Goal: Task Accomplishment & Management: Use online tool/utility

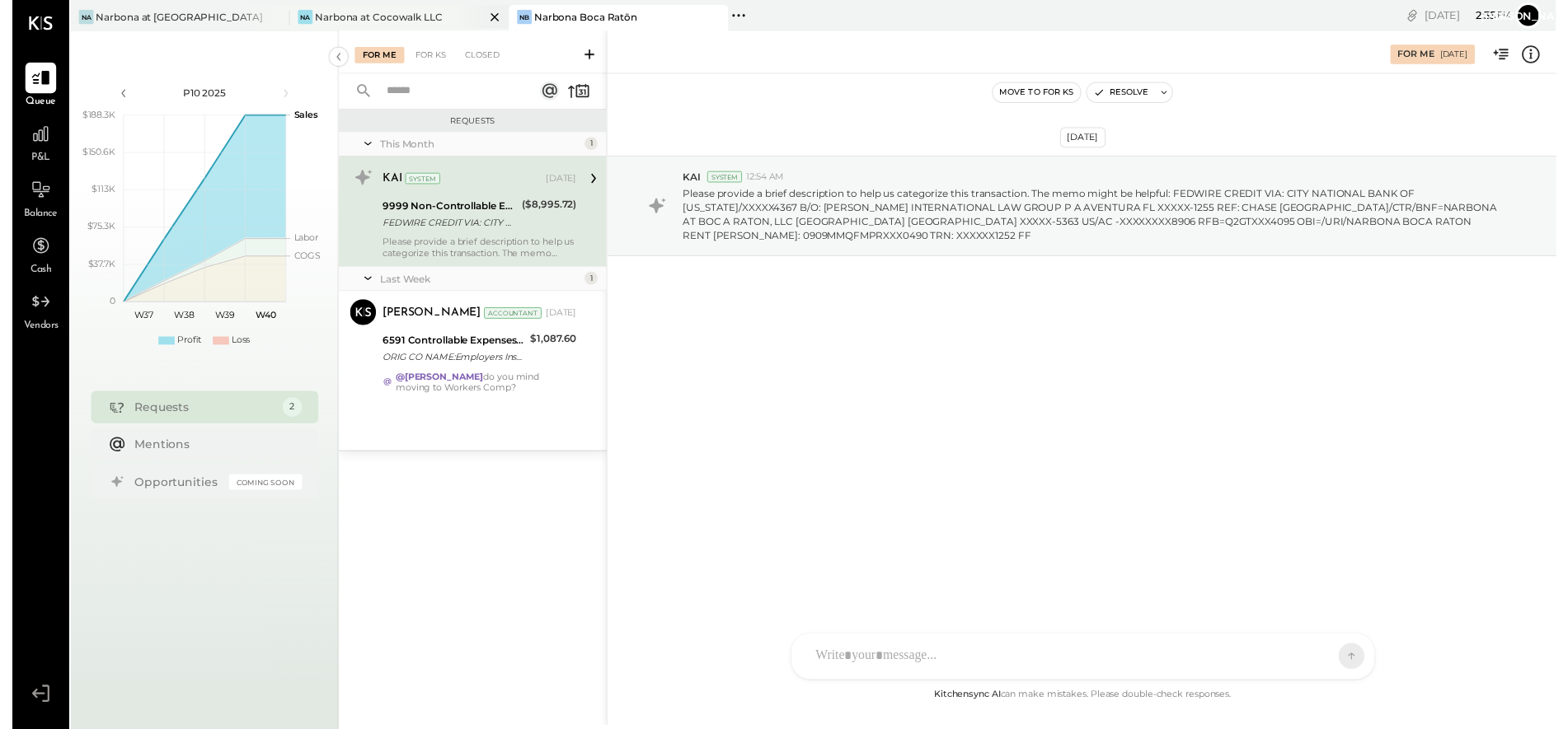
click at [372, 14] on div "Narbona at Cocowalk LLC" at bounding box center [372, 17] width 130 height 14
click at [372, 14] on div "Narbona at Cocowalk LLC" at bounding box center [372, 17] width 130 height 14
click at [587, 19] on div "Narbona Boca Ratōn" at bounding box center [581, 17] width 104 height 14
click at [300, 15] on div "Na" at bounding box center [297, 18] width 15 height 15
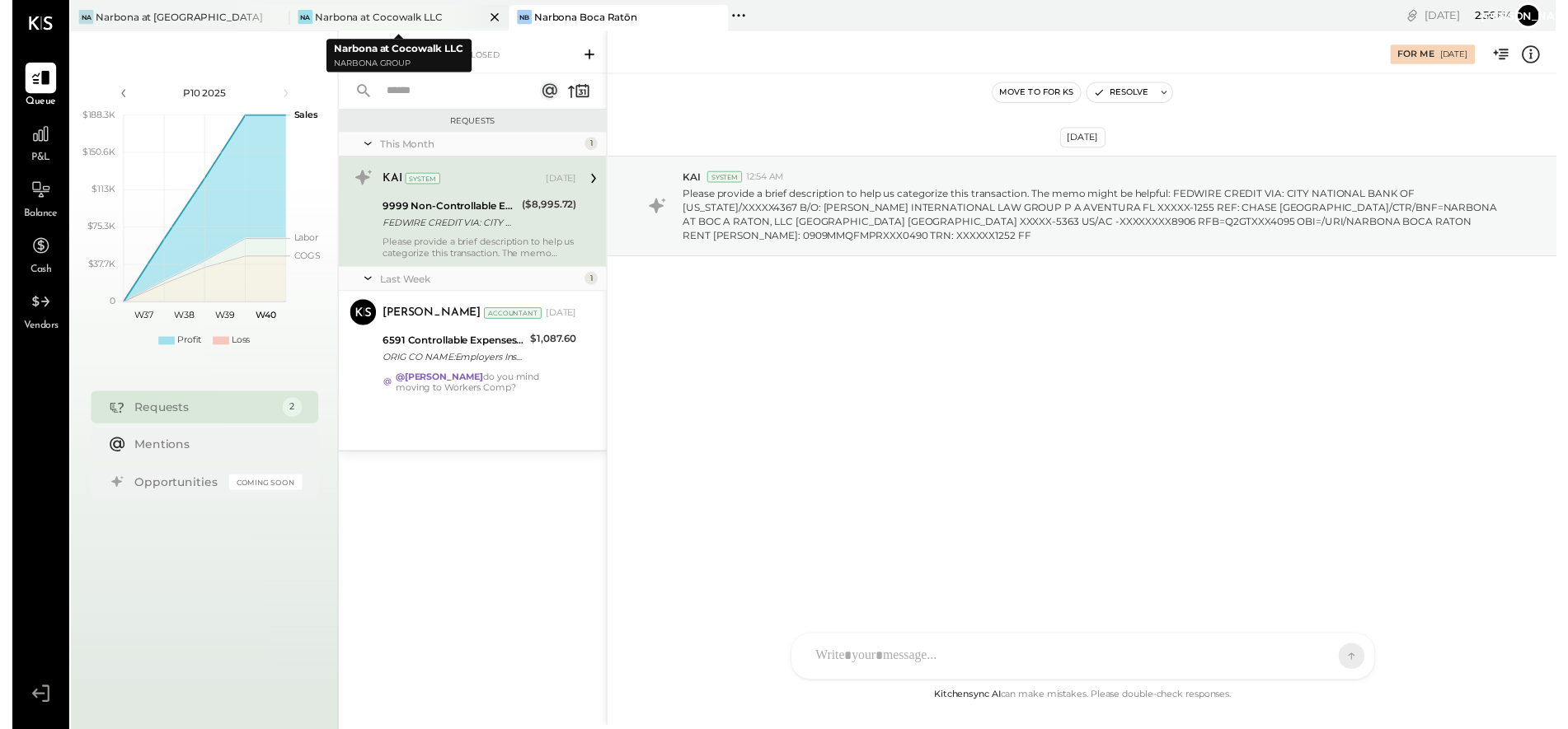
click at [300, 15] on div "Na" at bounding box center [297, 18] width 15 height 15
click at [336, 20] on div "Narbona at Cocowalk LLC" at bounding box center [372, 17] width 130 height 14
click at [145, 20] on div "Narbona at [GEOGRAPHIC_DATA] LLC" at bounding box center [170, 17] width 172 height 14
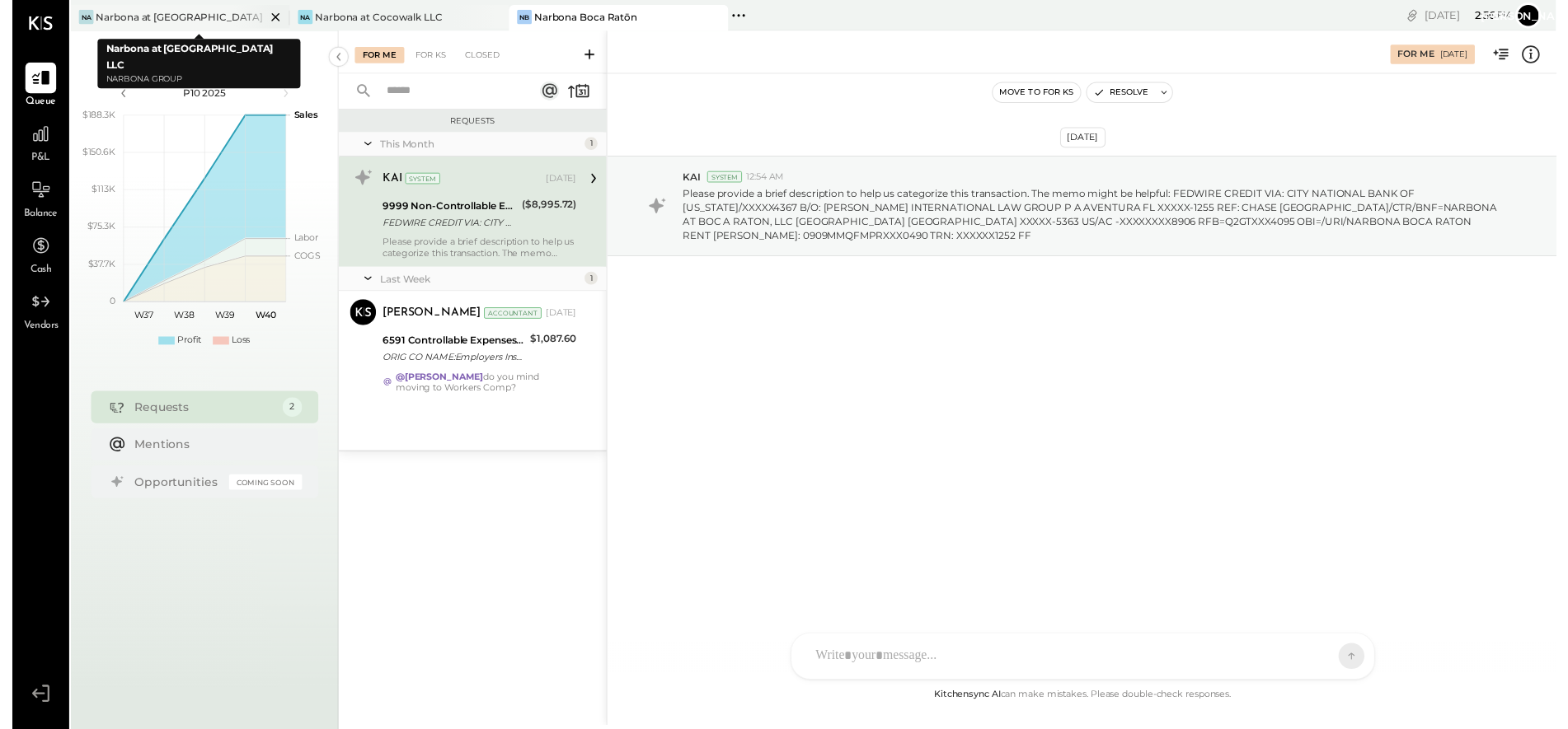
click at [148, 17] on div "Narbona at [GEOGRAPHIC_DATA] LLC" at bounding box center [170, 17] width 172 height 14
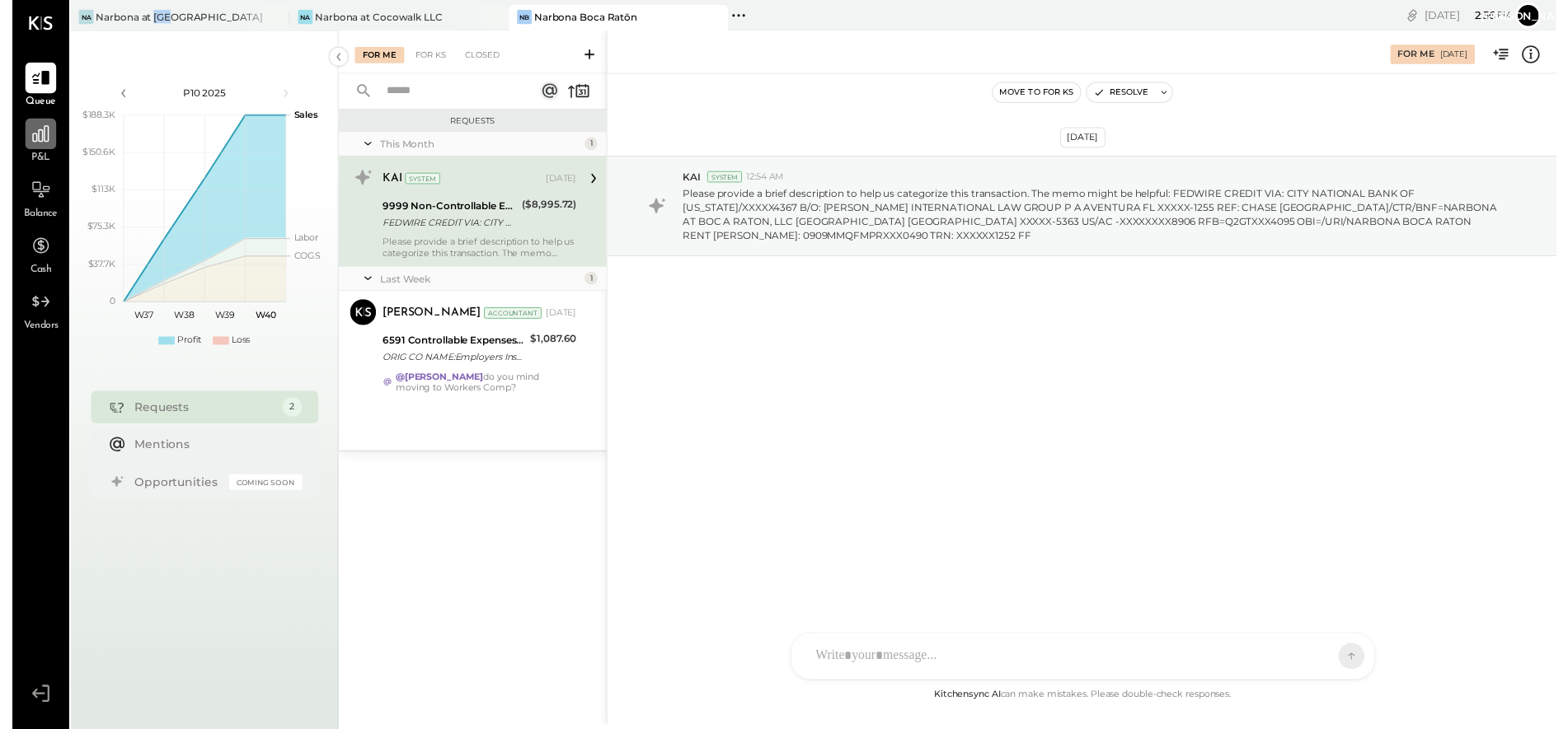
click at [27, 147] on icon at bounding box center [28, 135] width 22 height 22
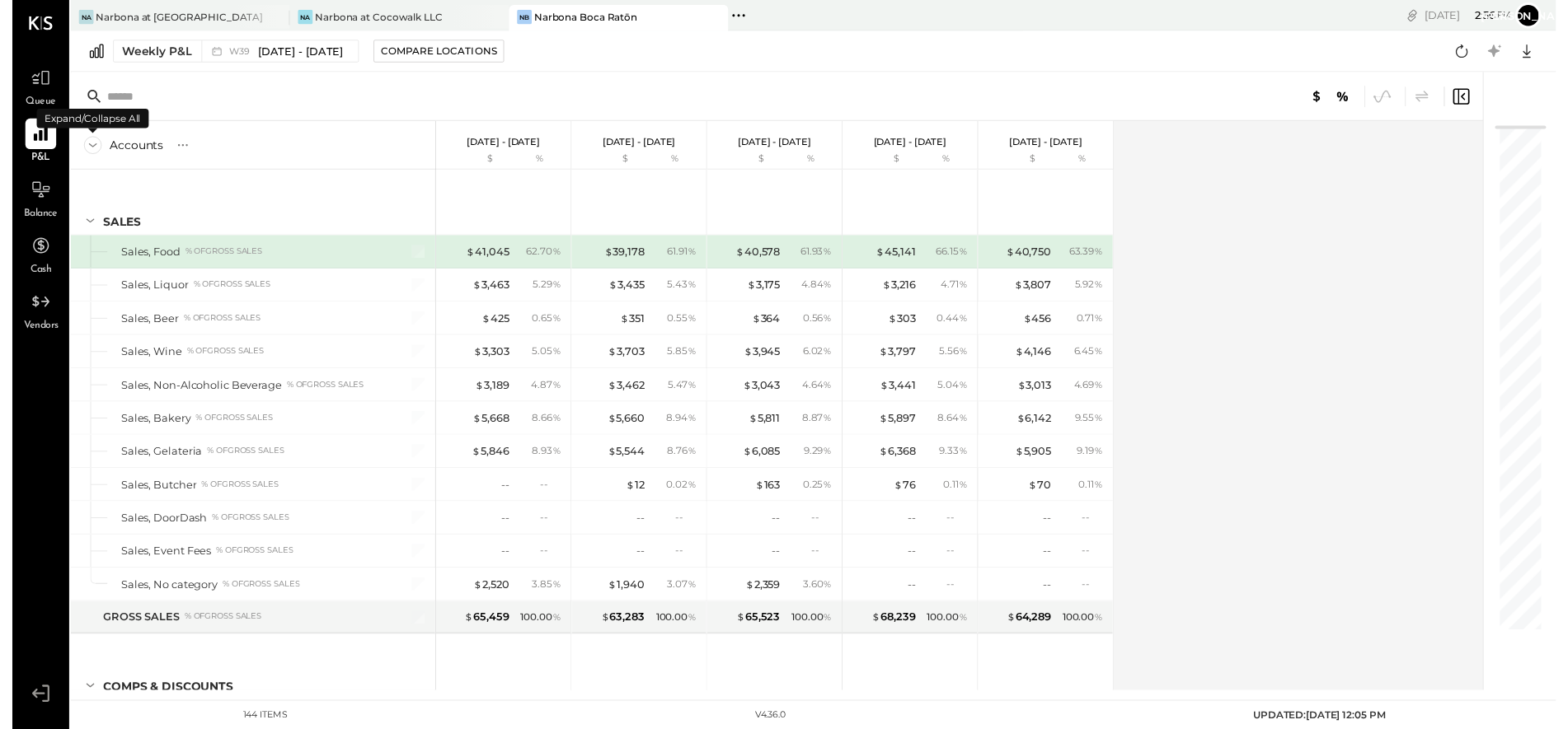
click at [81, 145] on icon at bounding box center [81, 147] width 18 height 18
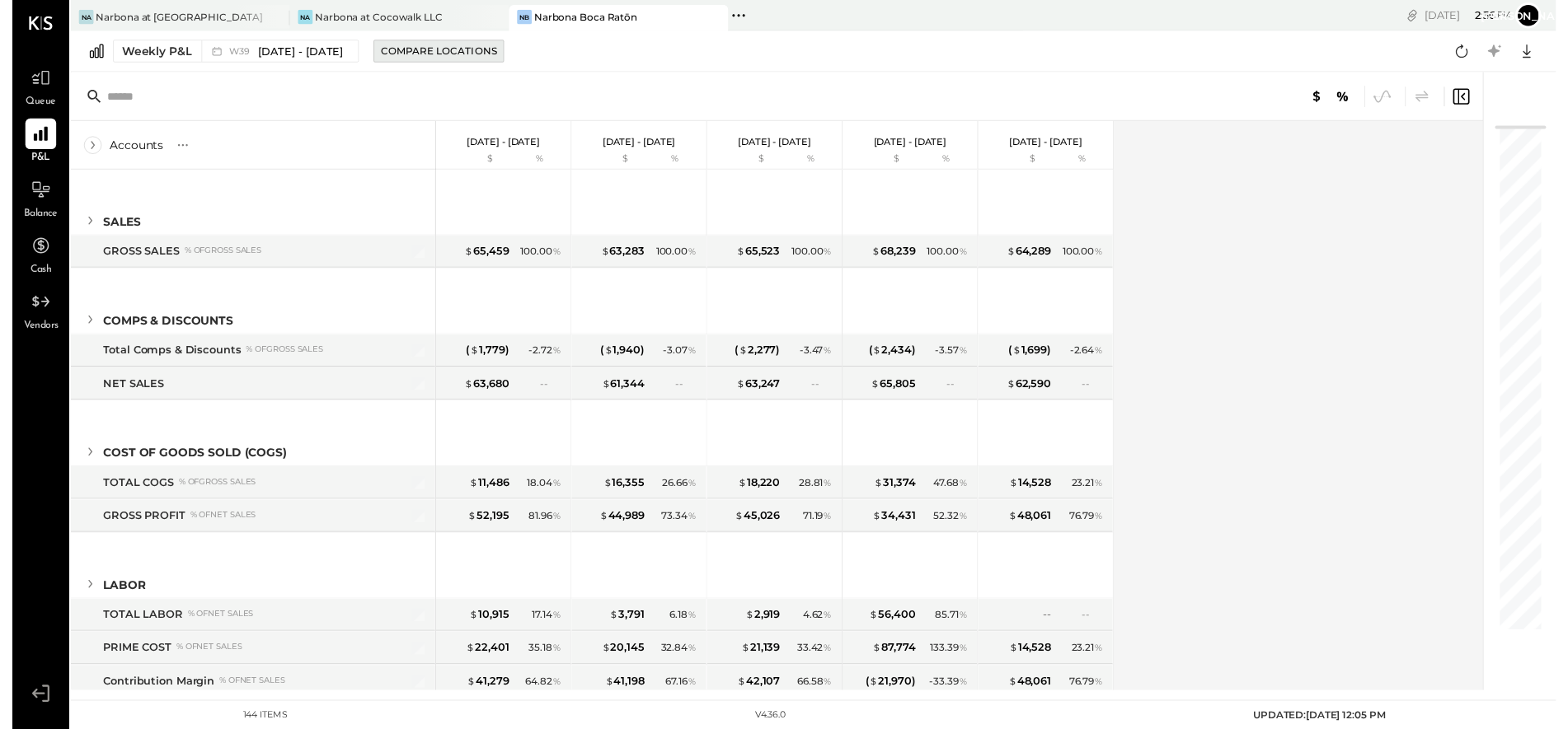
click at [428, 53] on div "Compare Locations" at bounding box center [433, 51] width 118 height 14
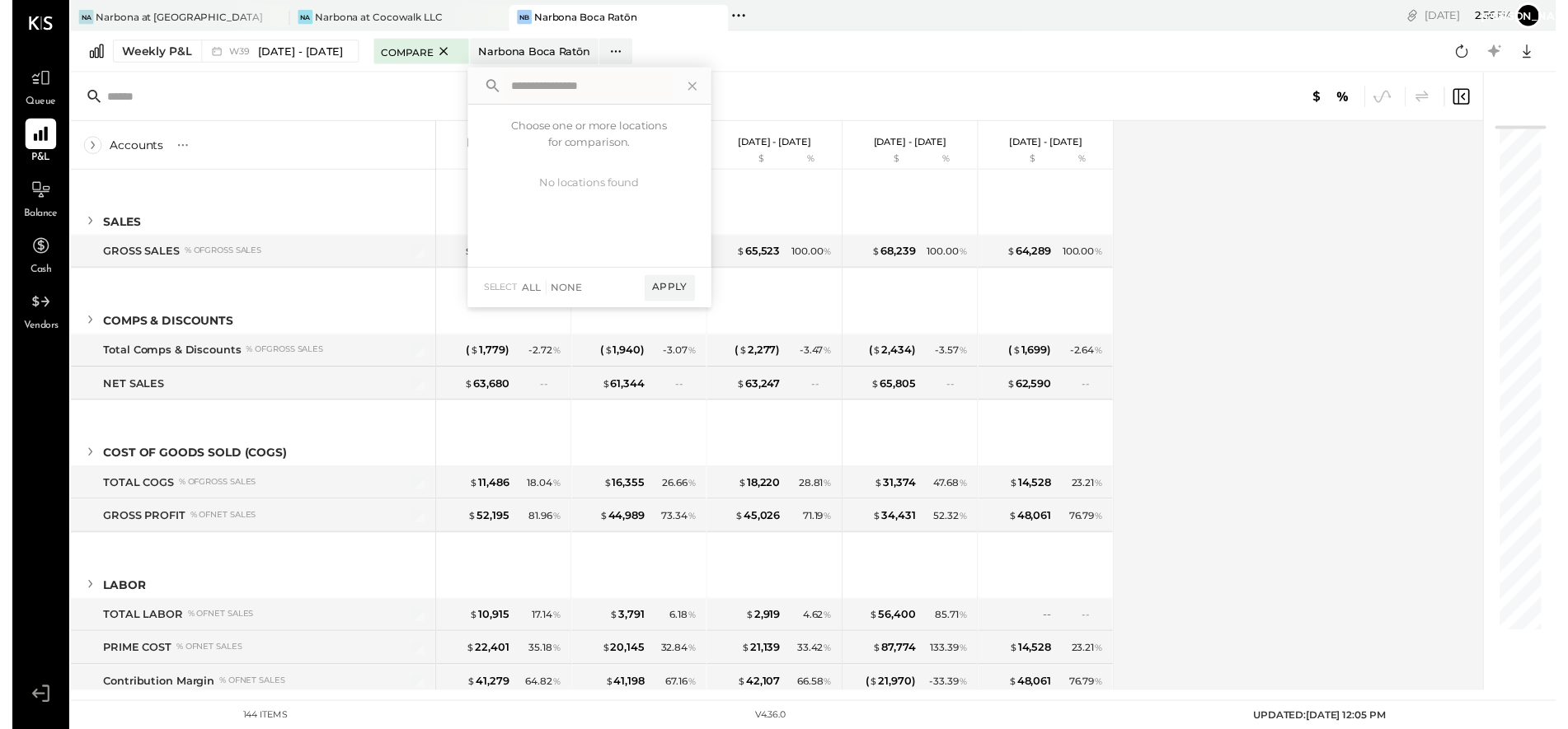
click at [381, 95] on div at bounding box center [776, 98] width 1434 height 50
click at [172, 21] on div "Narbona at [GEOGRAPHIC_DATA] LLC" at bounding box center [170, 17] width 172 height 14
click at [174, 17] on div "Narbona at [GEOGRAPHIC_DATA] LLC" at bounding box center [170, 17] width 172 height 14
click at [175, 16] on div "Narbona at [GEOGRAPHIC_DATA] LLC" at bounding box center [170, 17] width 172 height 14
click at [73, 16] on div "Na" at bounding box center [75, 18] width 15 height 15
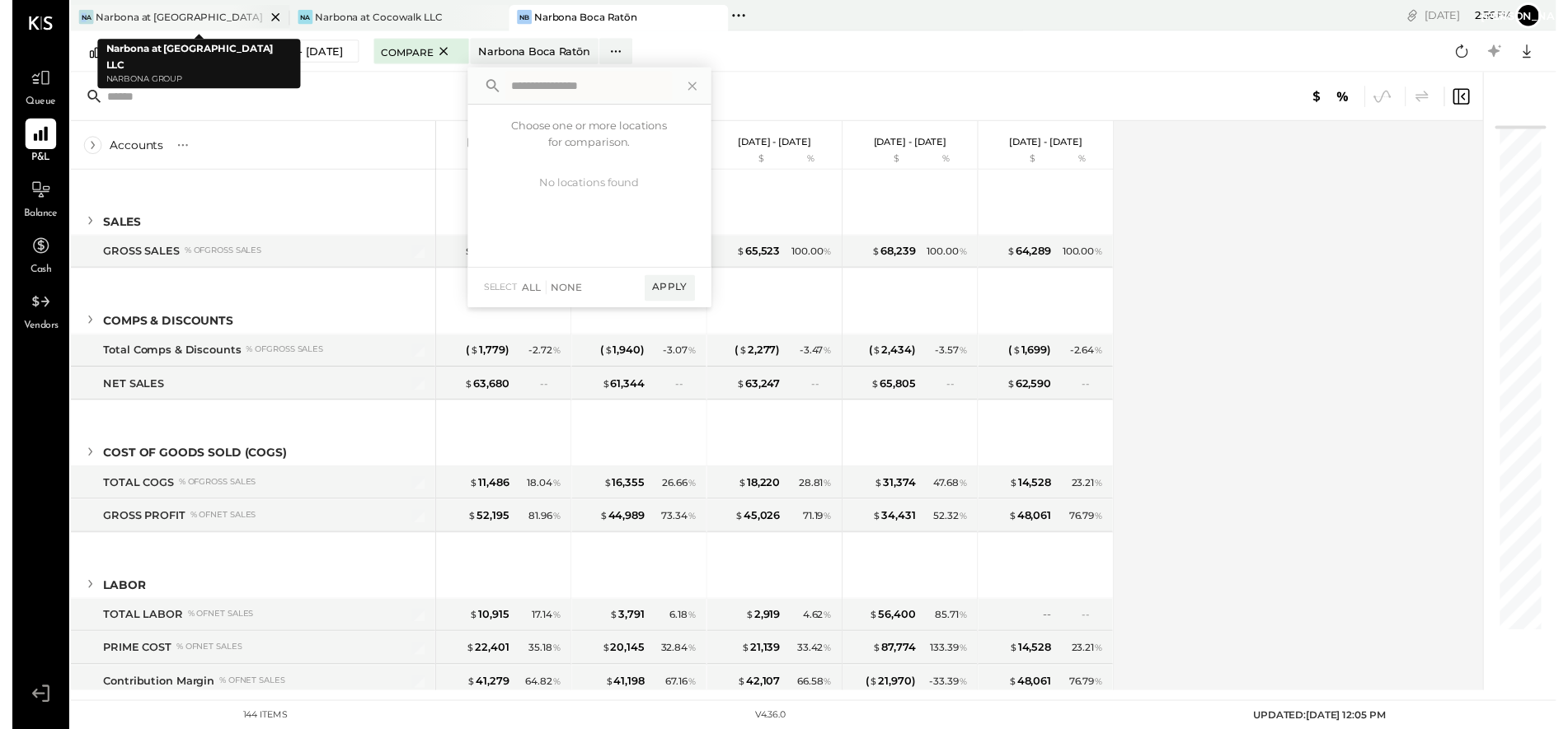
click at [74, 17] on div "Na" at bounding box center [75, 18] width 15 height 15
click at [16, 148] on div at bounding box center [28, 135] width 31 height 31
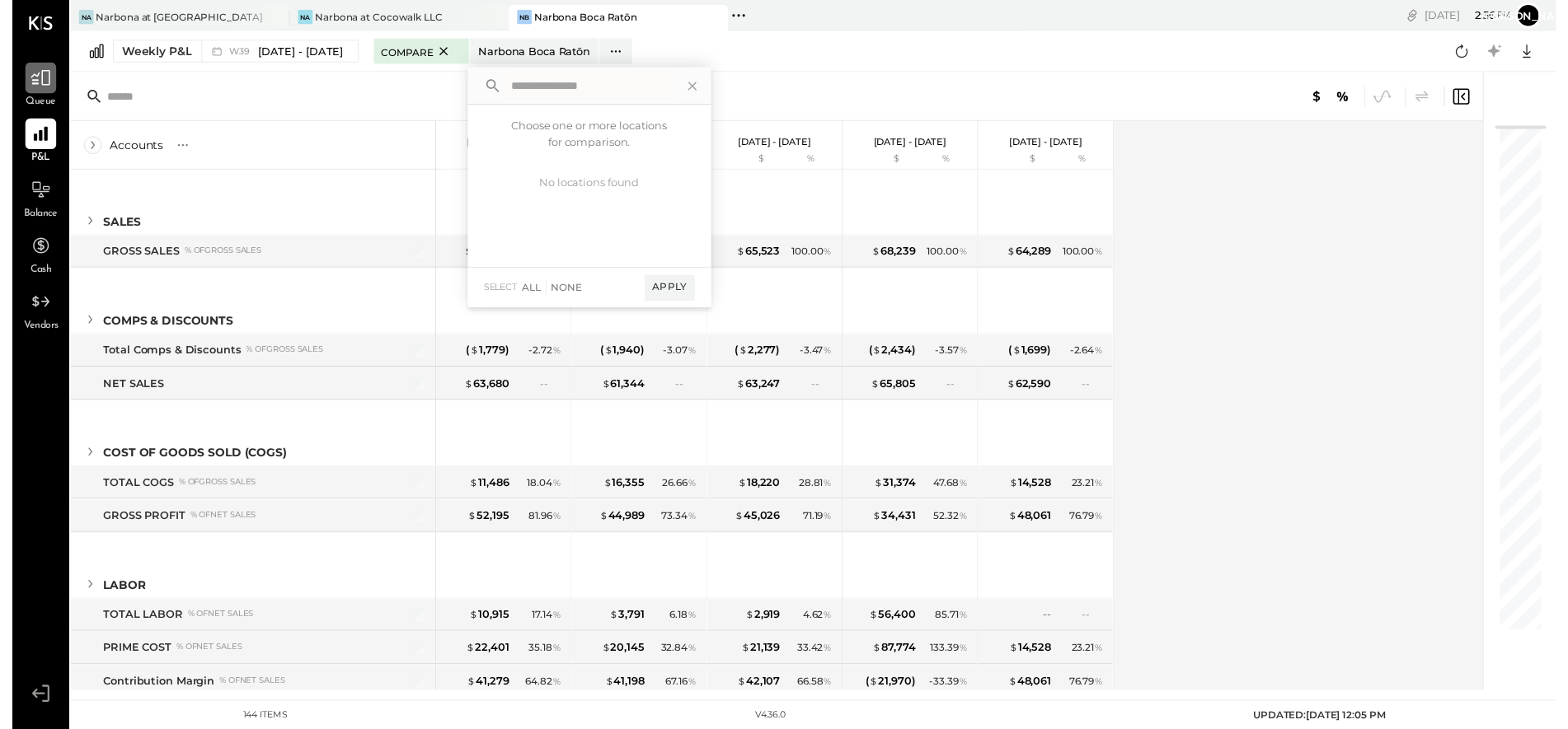
click at [35, 86] on icon at bounding box center [28, 79] width 22 height 22
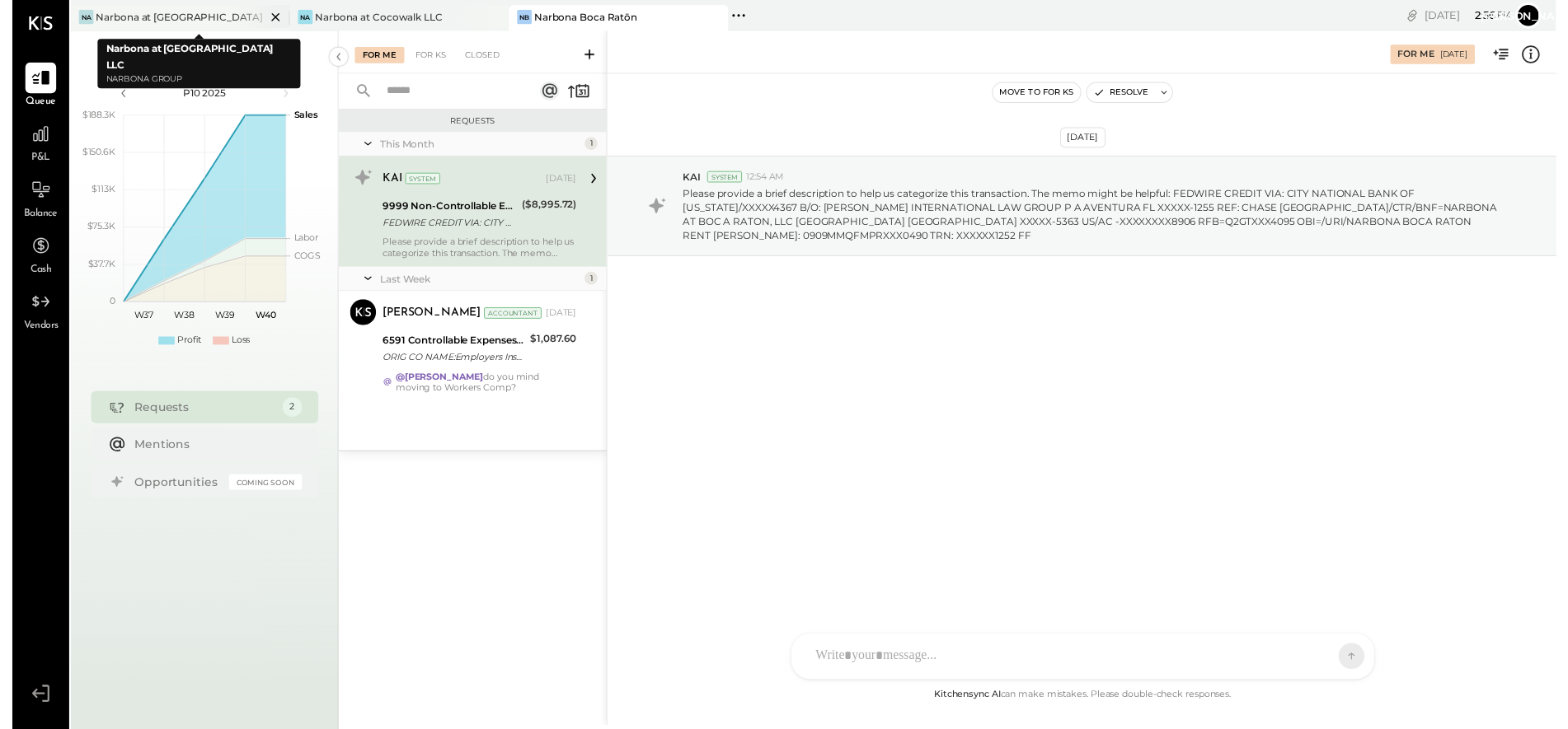
click at [73, 20] on div "Na" at bounding box center [75, 18] width 15 height 15
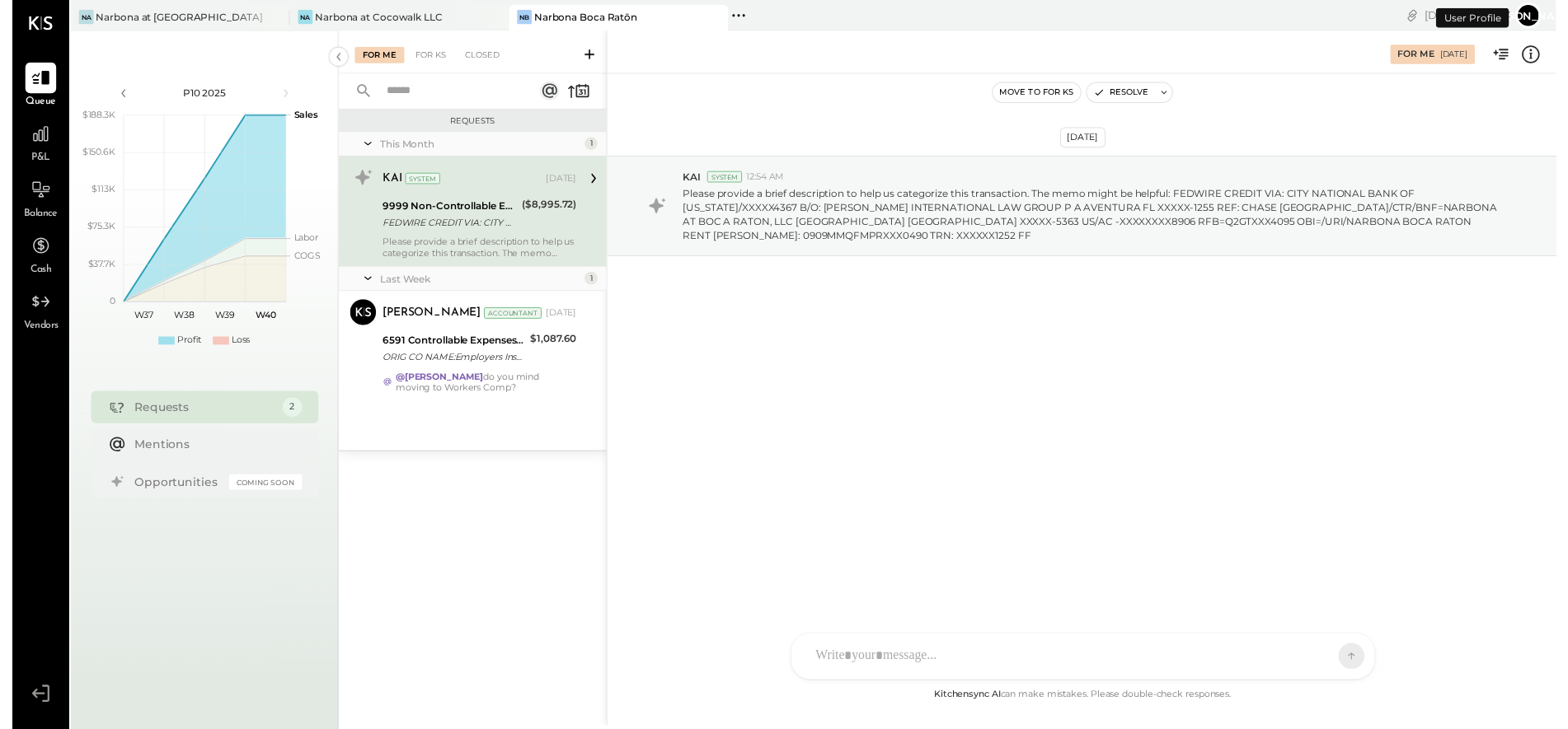
click at [1369, 21] on button "[PERSON_NAME]" at bounding box center [1540, 16] width 26 height 26
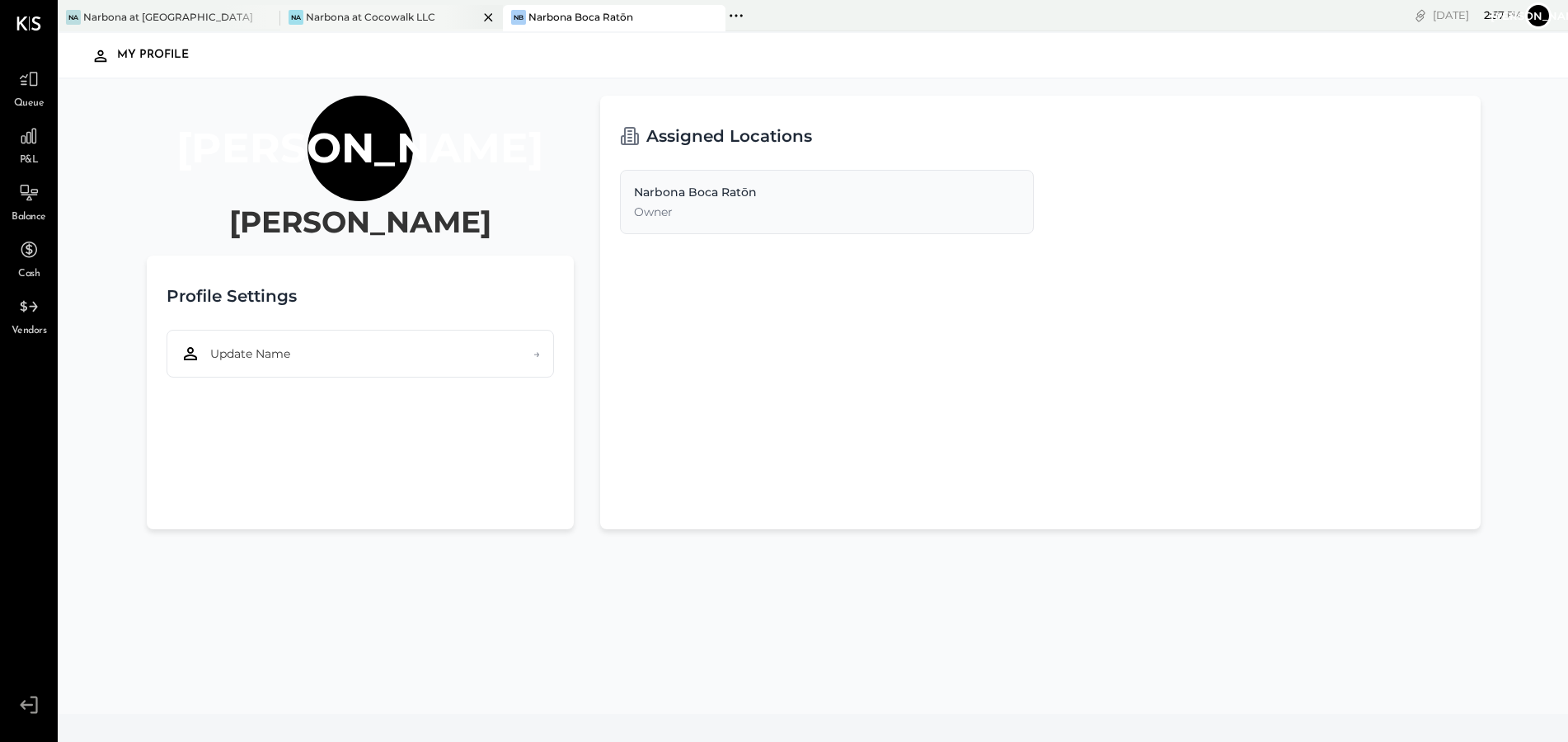
click at [344, 17] on div "Narbona at Cocowalk LLC" at bounding box center [371, 17] width 130 height 14
click at [608, 370] on div "Assigned Locations [GEOGRAPHIC_DATA] Boca Ratōn Owner" at bounding box center [1040, 312] width 880 height 434
click at [26, 710] on icon at bounding box center [29, 704] width 30 height 24
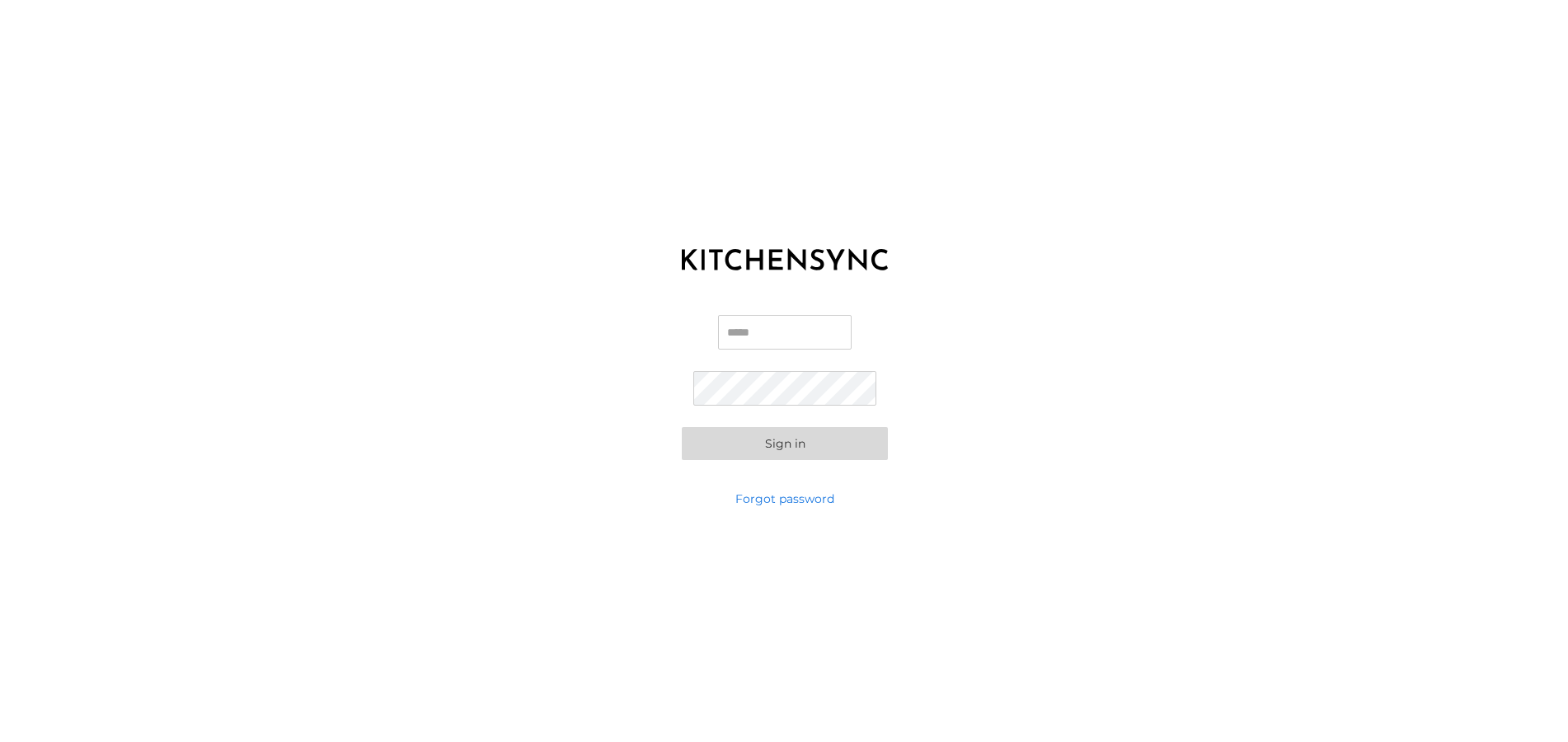
type input "**********"
click at [779, 449] on button "Sign in" at bounding box center [784, 443] width 206 height 33
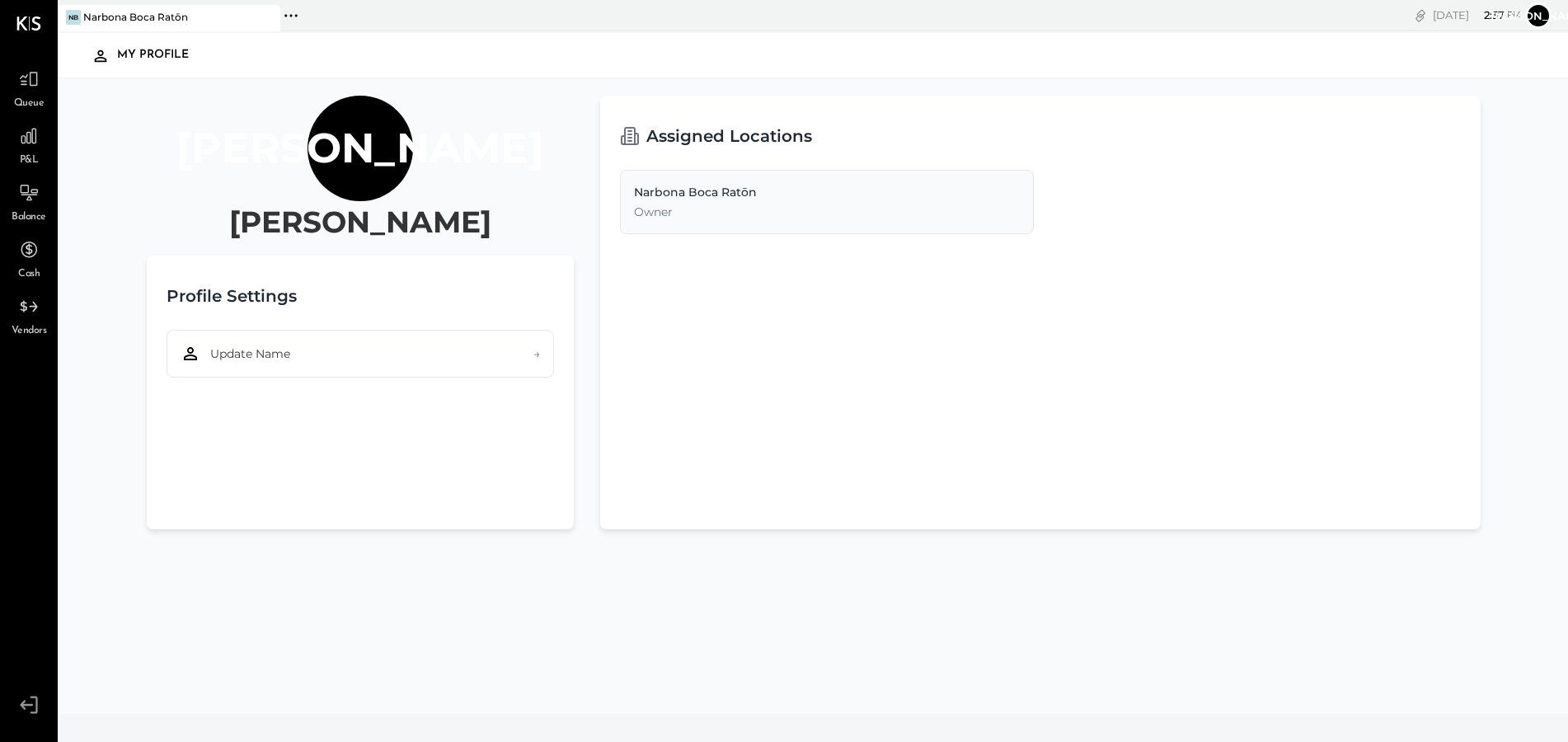
click at [158, 17] on div "Narbona Boca Ratōn" at bounding box center [135, 17] width 104 height 14
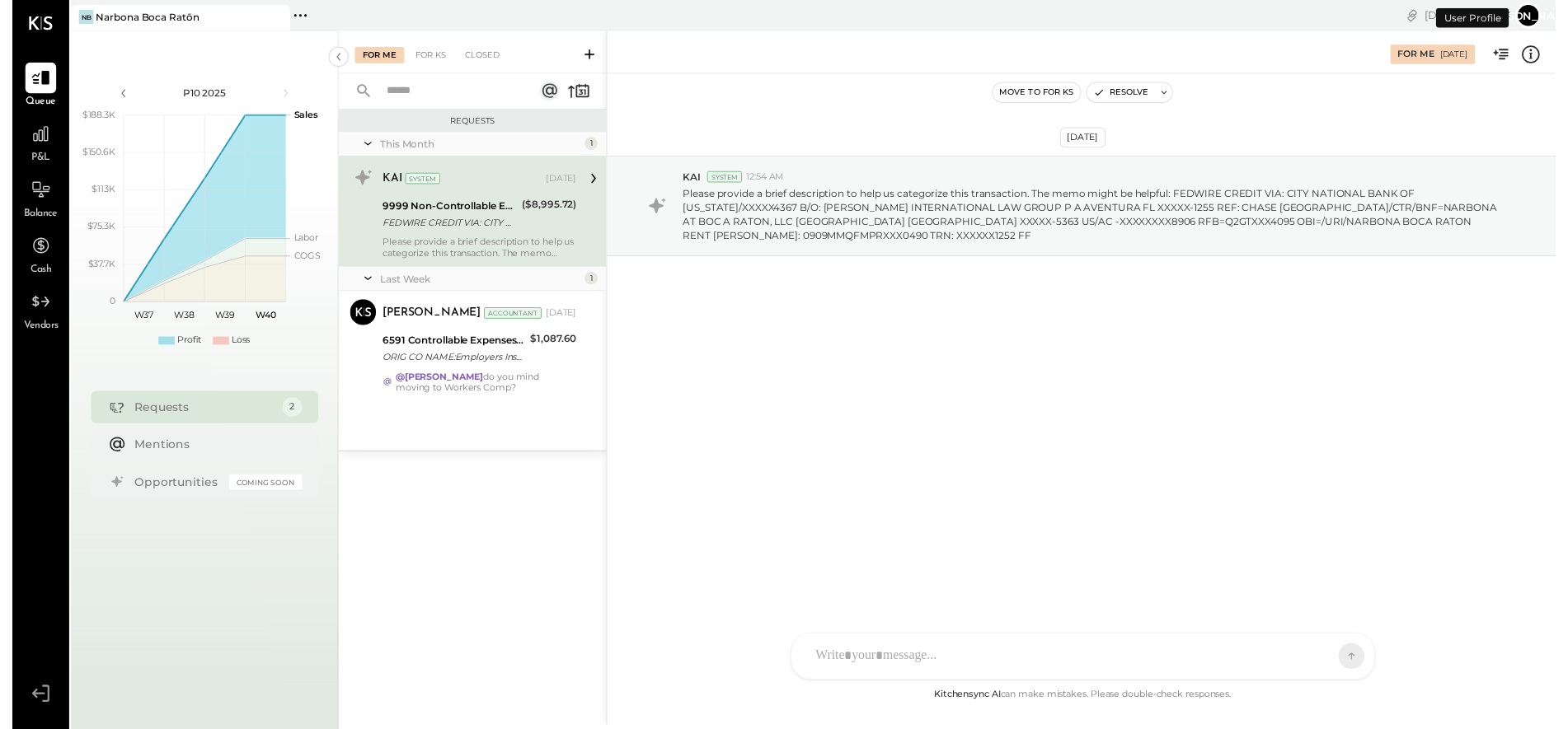
click at [296, 16] on icon at bounding box center [293, 15] width 22 height 22
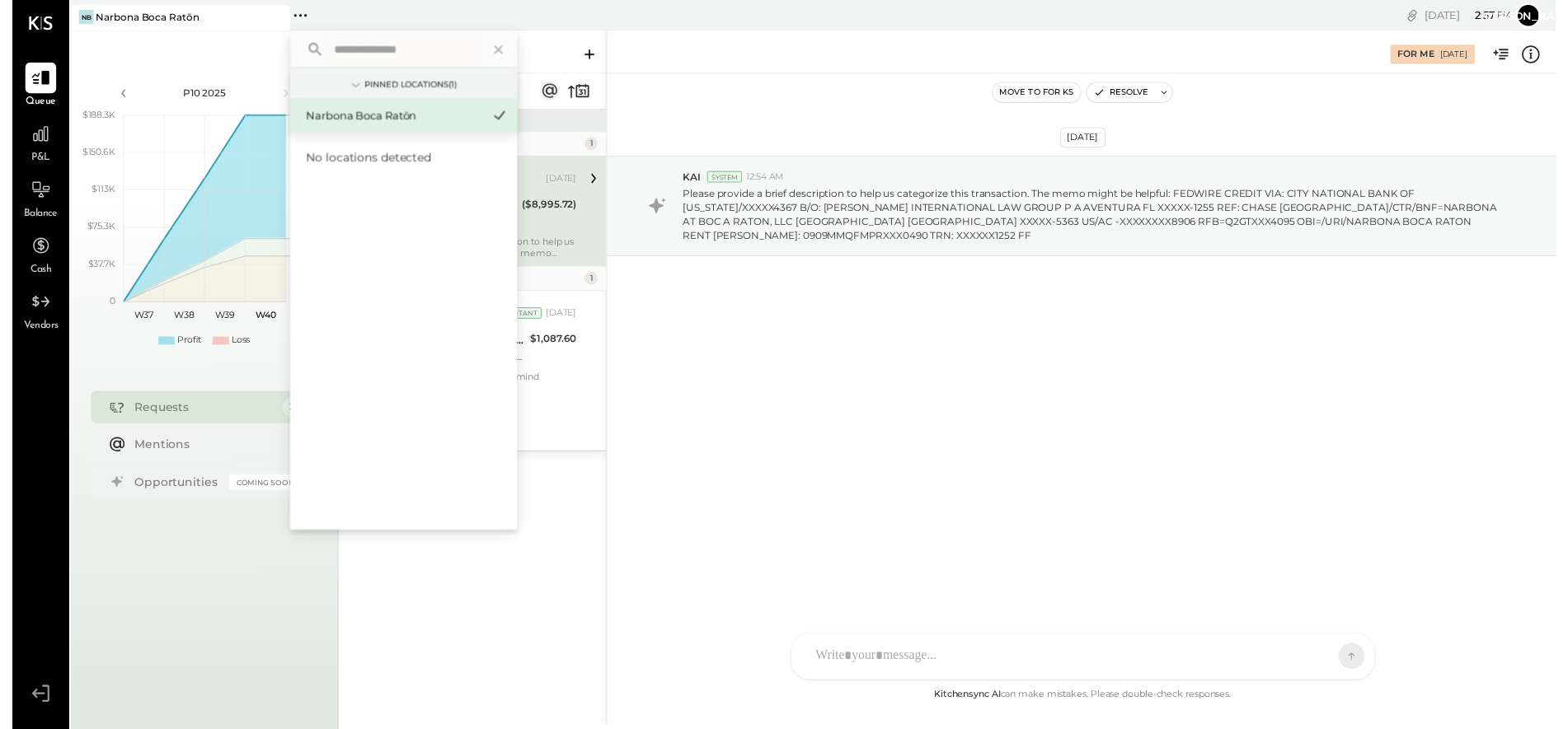
click at [347, 89] on icon at bounding box center [348, 86] width 18 height 18
click at [347, 89] on icon at bounding box center [349, 87] width 4 height 8
click at [776, 403] on div "[DATE] KAI System 12:54 AM Please provide a brief description to help us catego…" at bounding box center [1086, 386] width 965 height 621
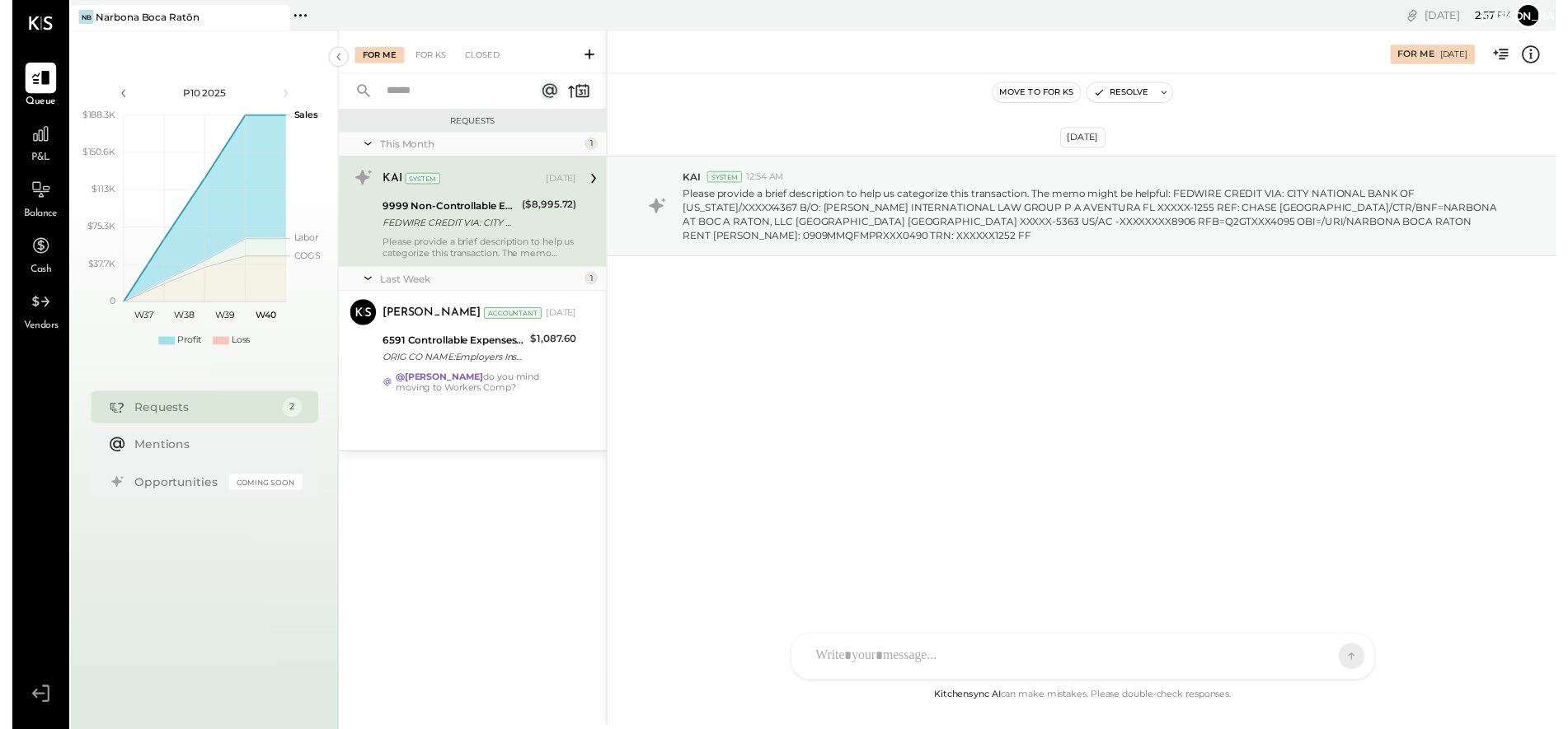
click at [776, 403] on div "[DATE] KAI System 12:54 AM Please provide a brief description to help us catego…" at bounding box center [1086, 386] width 965 height 621
click at [24, 140] on icon at bounding box center [28, 135] width 22 height 22
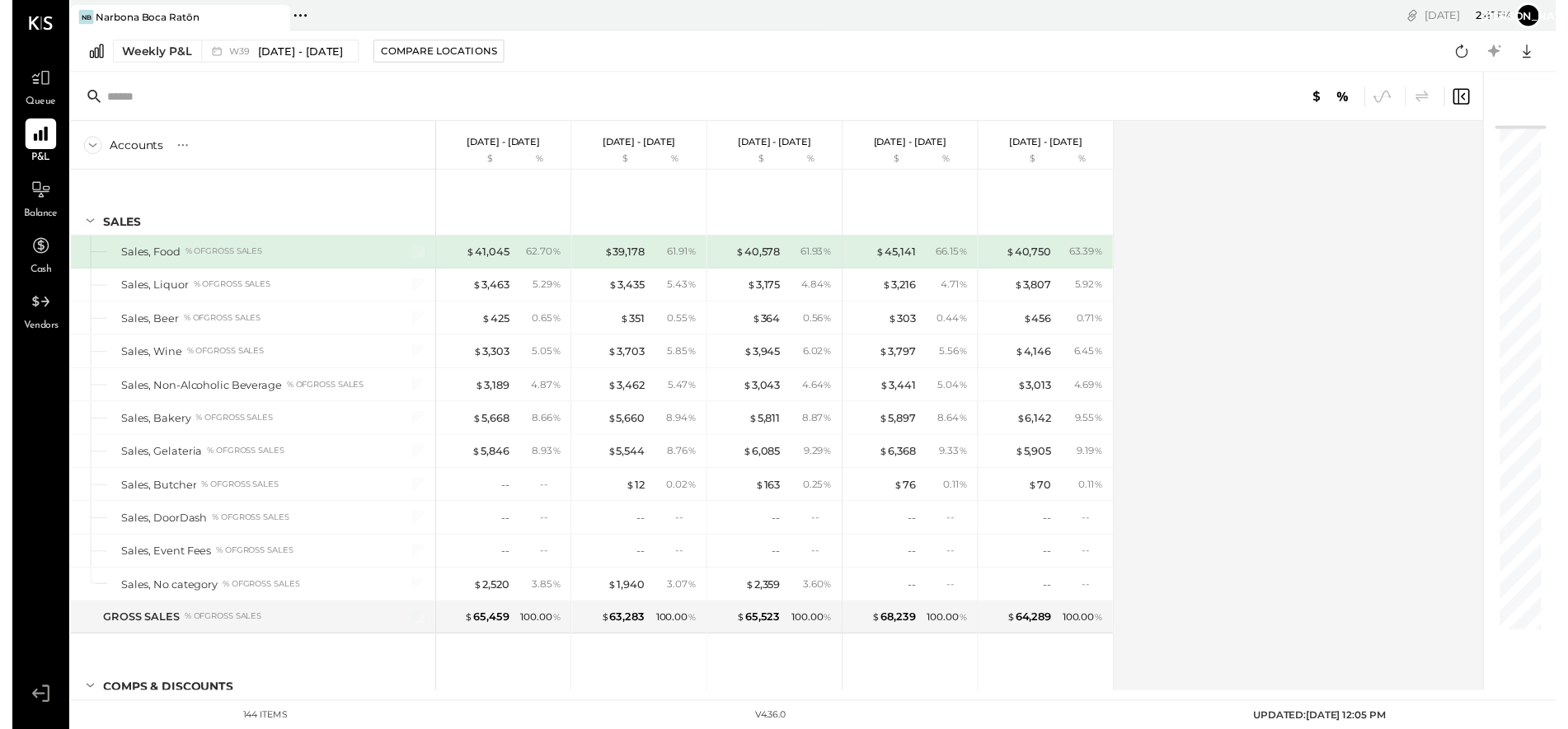
click at [81, 155] on icon at bounding box center [81, 147] width 18 height 18
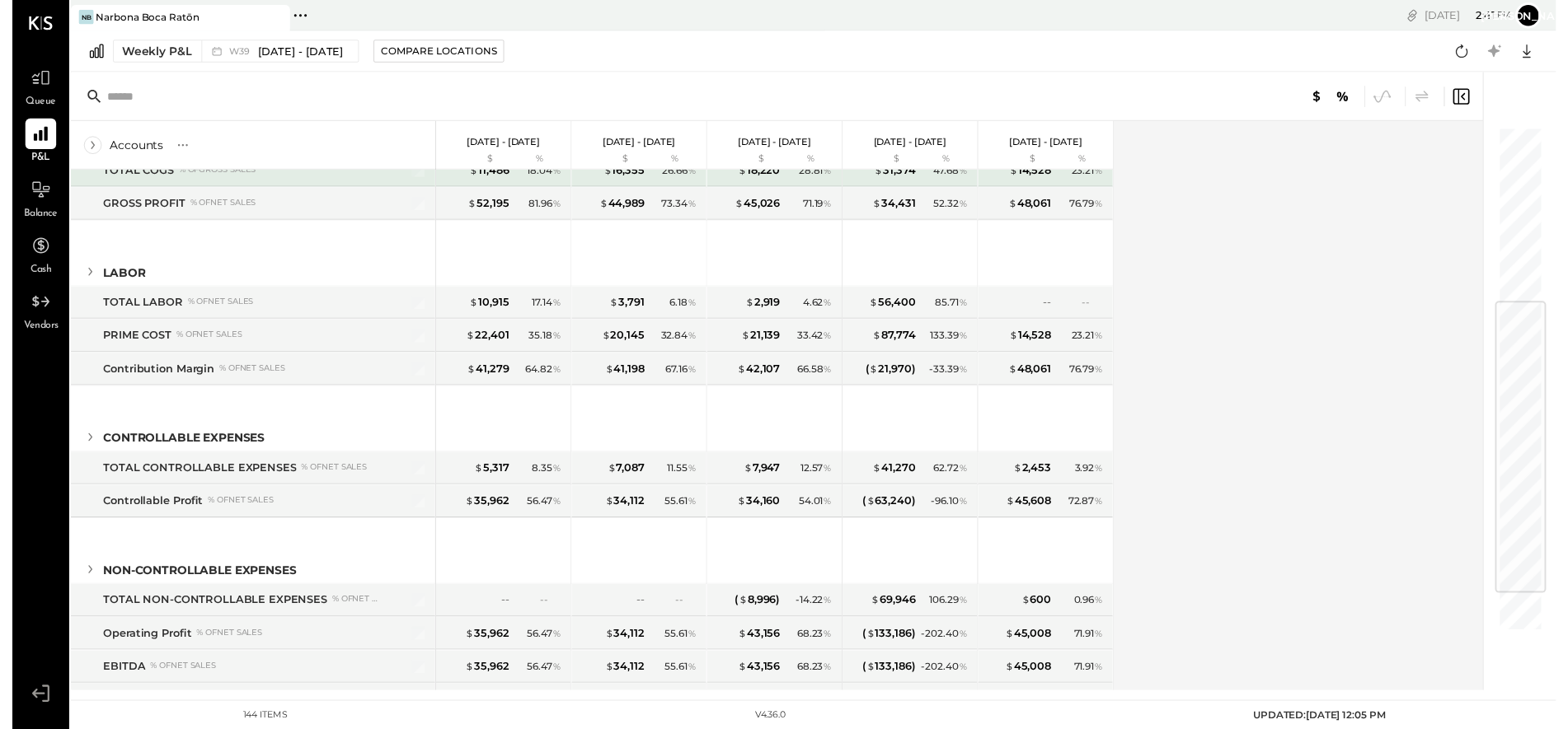
scroll to position [385, 0]
